Goal: Information Seeking & Learning: Learn about a topic

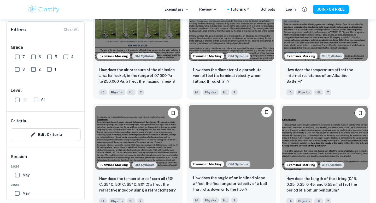
scroll to position [597, 0]
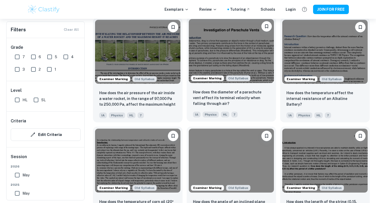
click at [236, 55] on img at bounding box center [231, 51] width 85 height 64
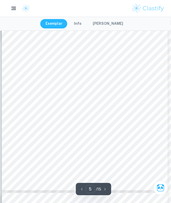
scroll to position [1075, 1]
click at [85, 25] on button "Info" at bounding box center [78, 23] width 18 height 9
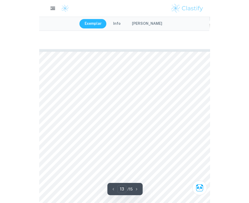
scroll to position [4205, 0]
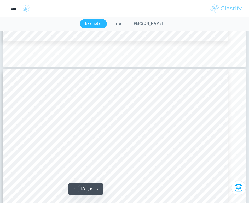
click at [122, 22] on button "Info" at bounding box center [117, 23] width 18 height 9
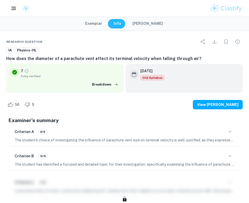
click at [97, 25] on button "Exemplar" at bounding box center [93, 23] width 27 height 9
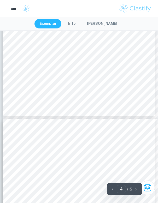
scroll to position [842, 0]
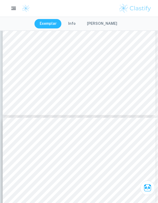
type input "5"
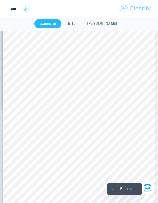
scroll to position [954, 1]
